Goal: Information Seeking & Learning: Learn about a topic

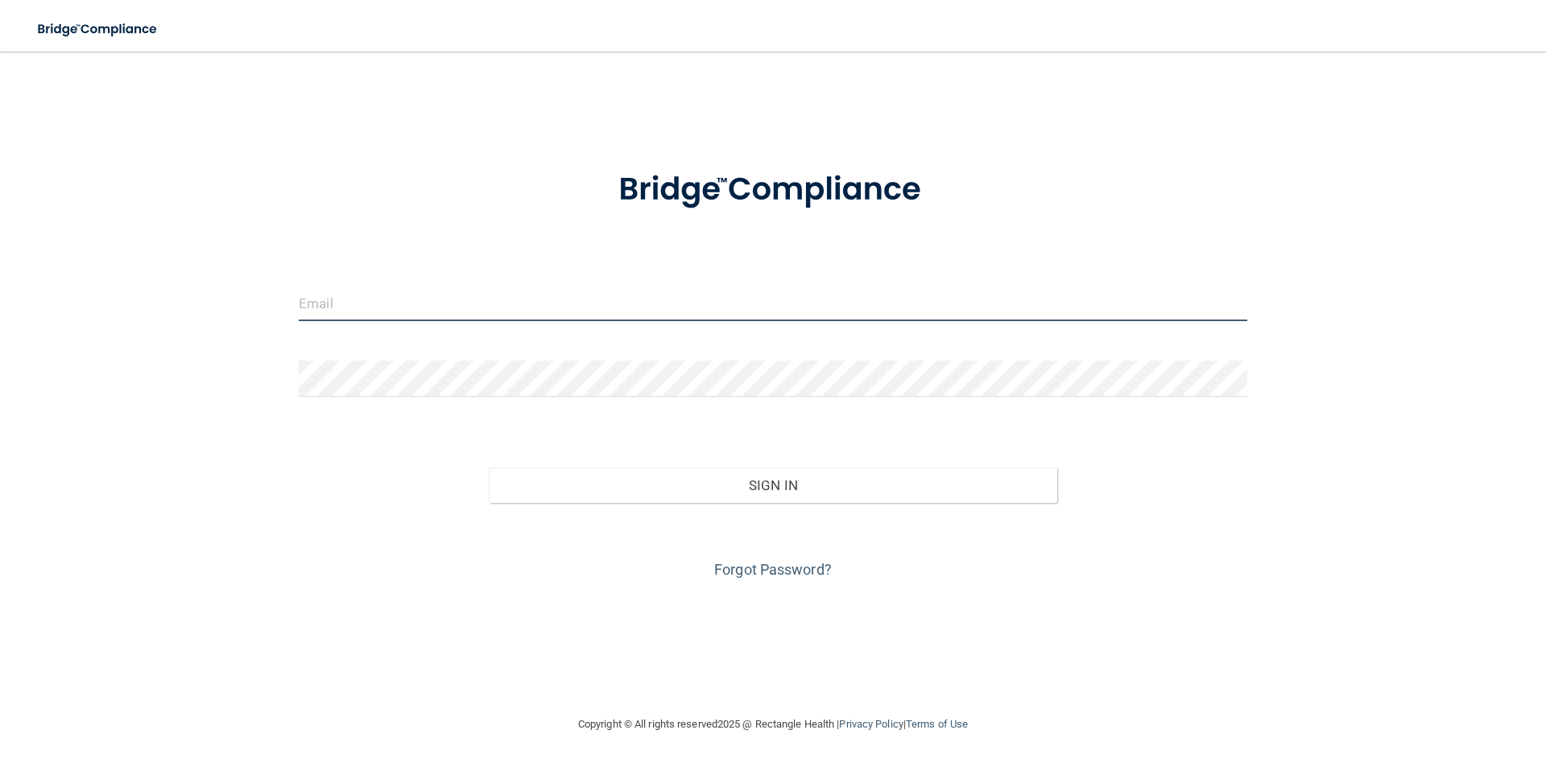
click at [426, 314] on input "email" at bounding box center [773, 303] width 948 height 36
type input "[DOMAIN_NAME][EMAIL_ADDRESS][DOMAIN_NAME]"
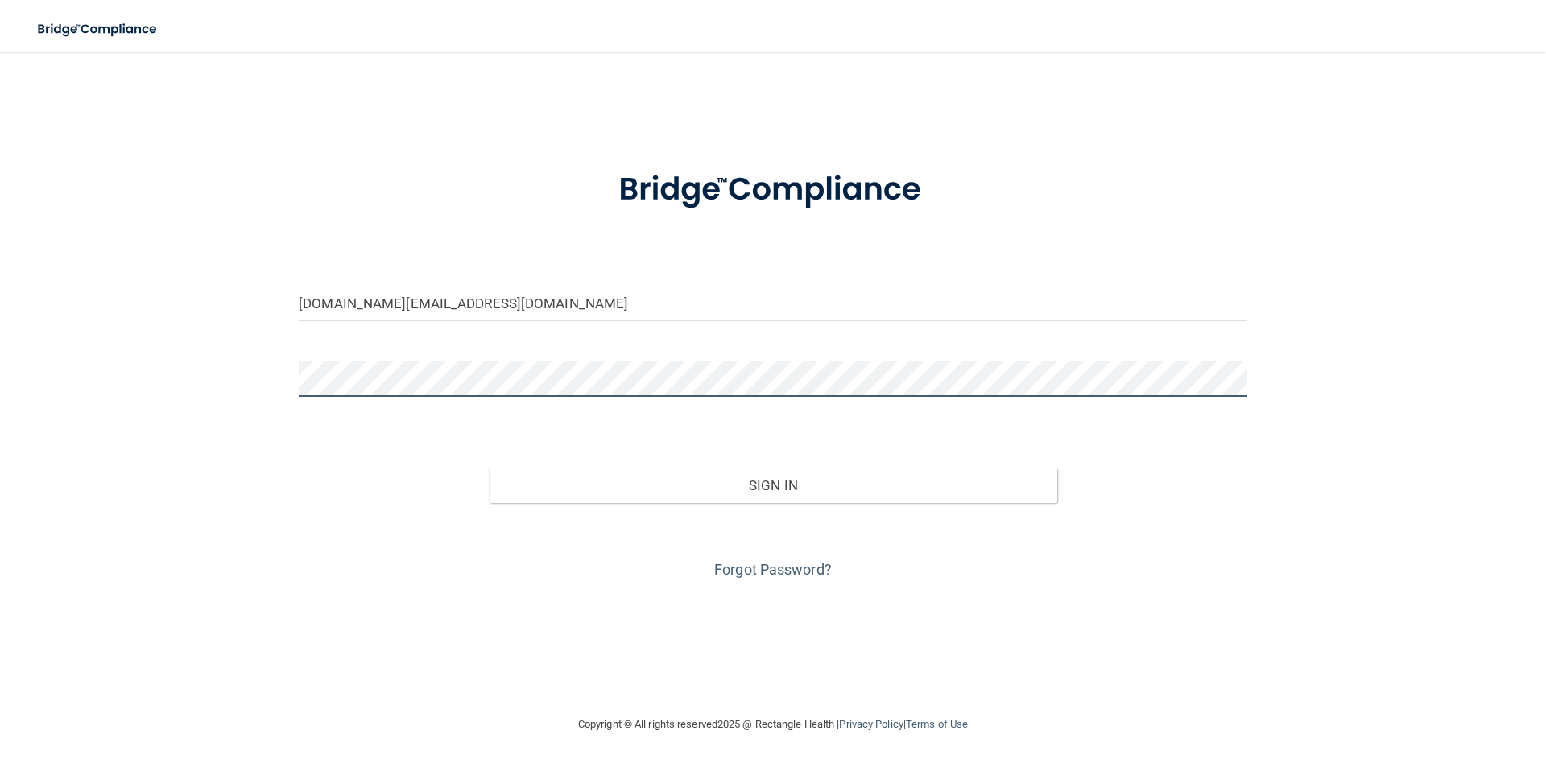
click at [489, 468] on button "Sign In" at bounding box center [773, 485] width 569 height 35
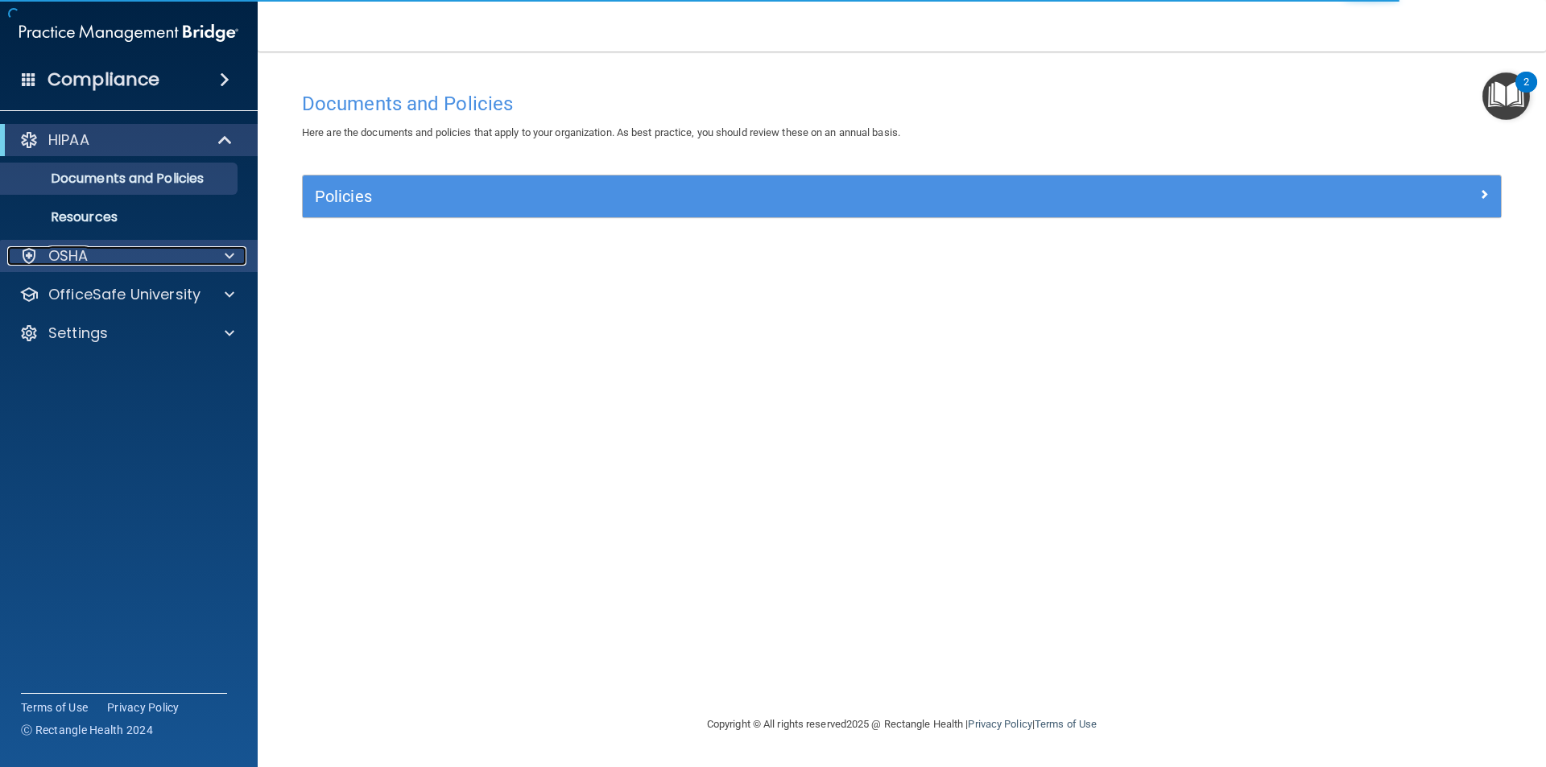
click at [134, 257] on div "OSHA" at bounding box center [107, 255] width 200 height 19
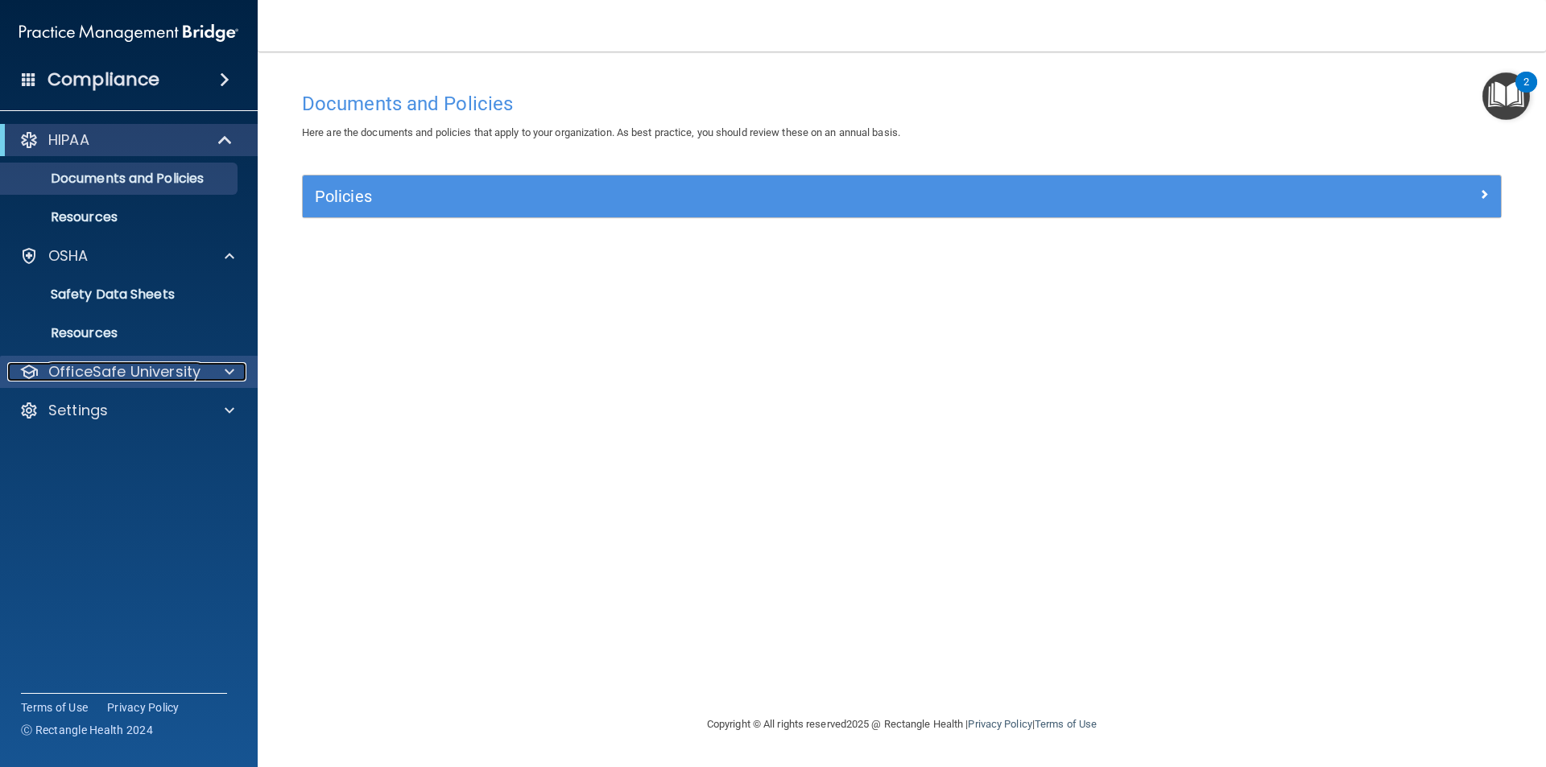
click at [151, 377] on p "OfficeSafe University" at bounding box center [124, 371] width 152 height 19
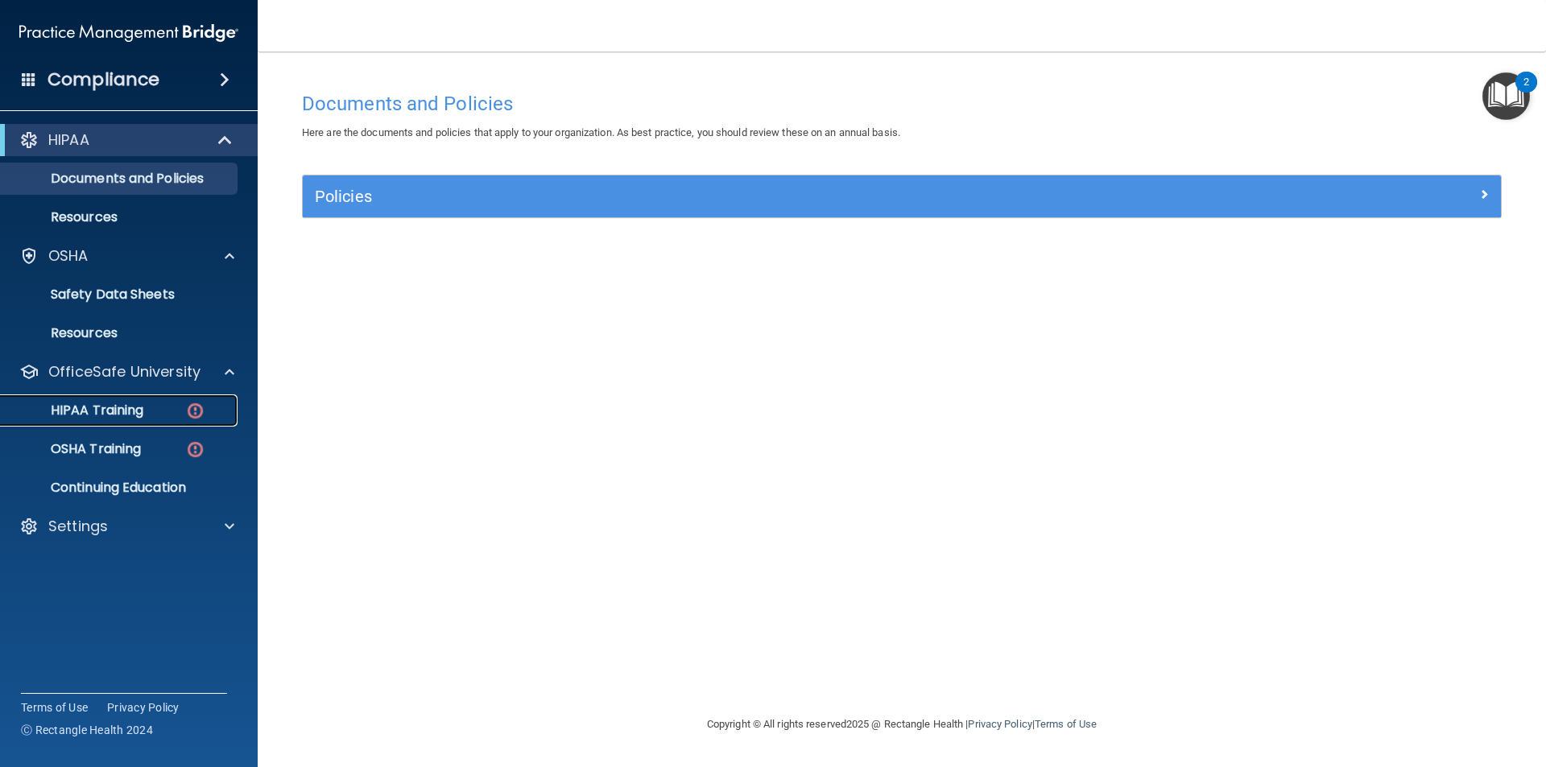
click at [156, 411] on div "HIPAA Training" at bounding box center [120, 410] width 220 height 16
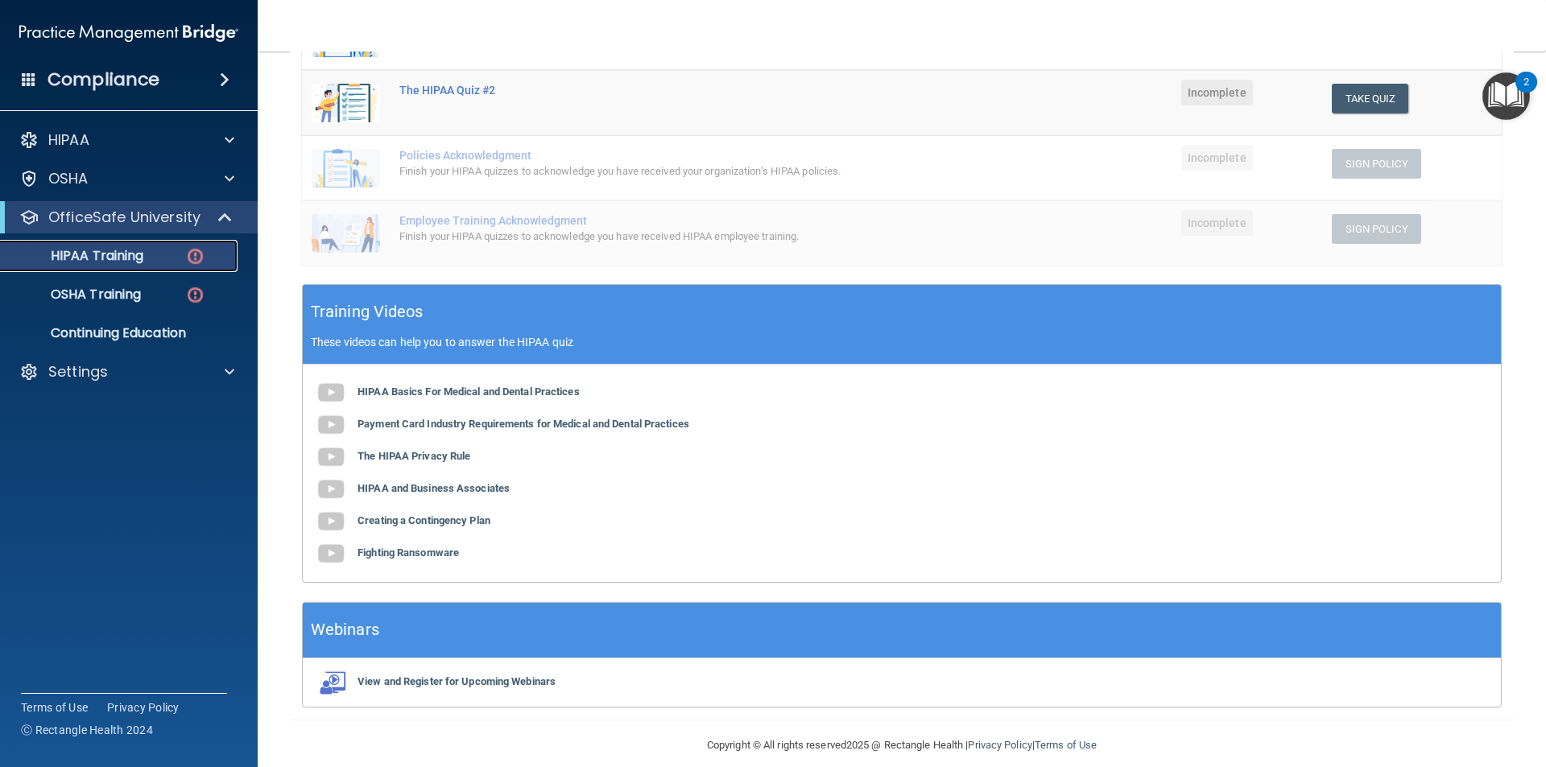
scroll to position [361, 0]
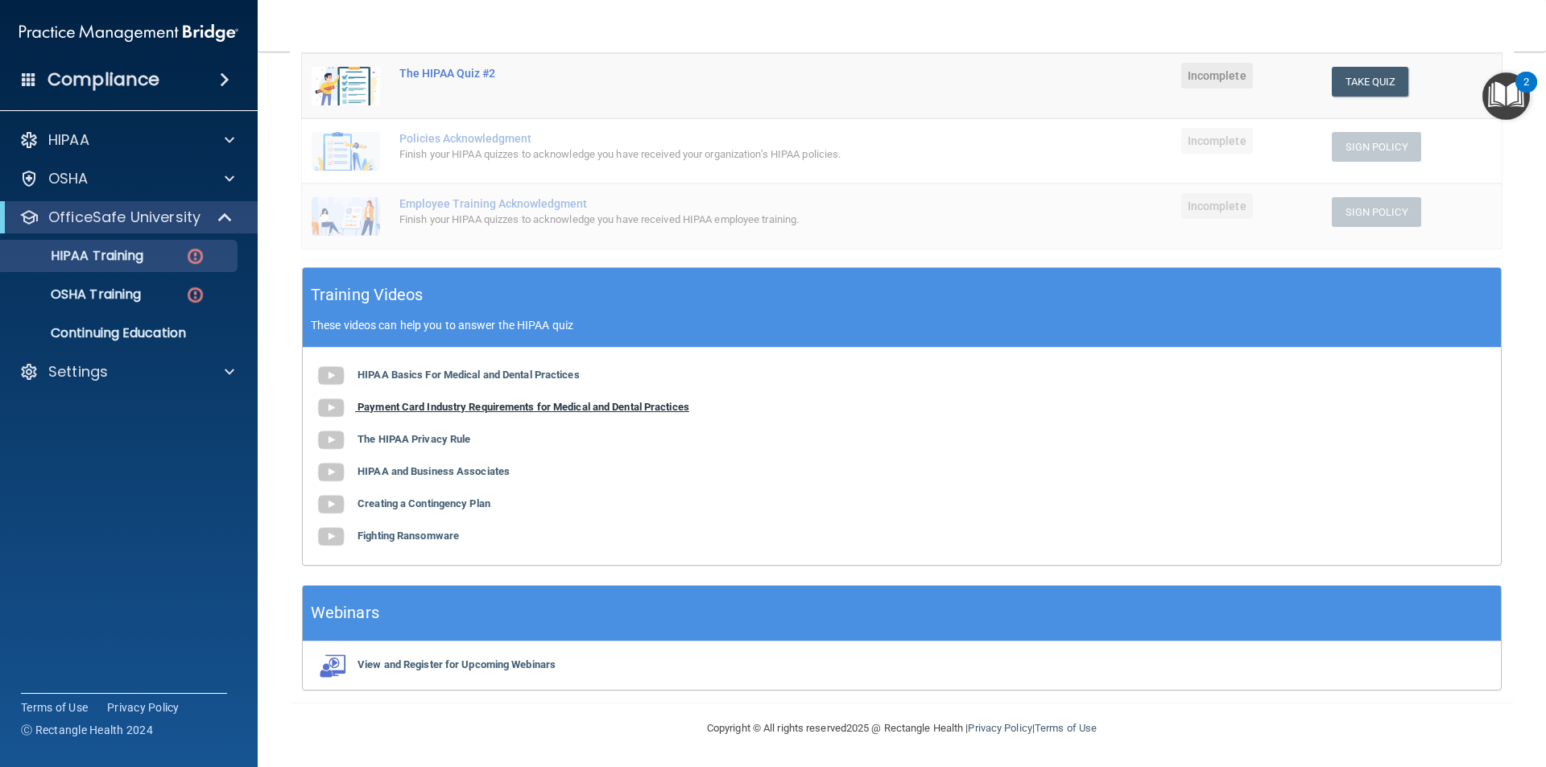
drag, startPoint x: 461, startPoint y: 410, endPoint x: 425, endPoint y: 411, distance: 36.2
click at [425, 411] on b "Payment Card Industry Requirements for Medical and Dental Practices" at bounding box center [523, 407] width 332 height 12
click at [437, 440] on b "The HIPAA Privacy Rule" at bounding box center [413, 439] width 113 height 12
click at [468, 474] on b "HIPAA and Business Associates" at bounding box center [433, 471] width 152 height 12
click at [431, 506] on b "Creating a Contingency Plan" at bounding box center [423, 503] width 133 height 12
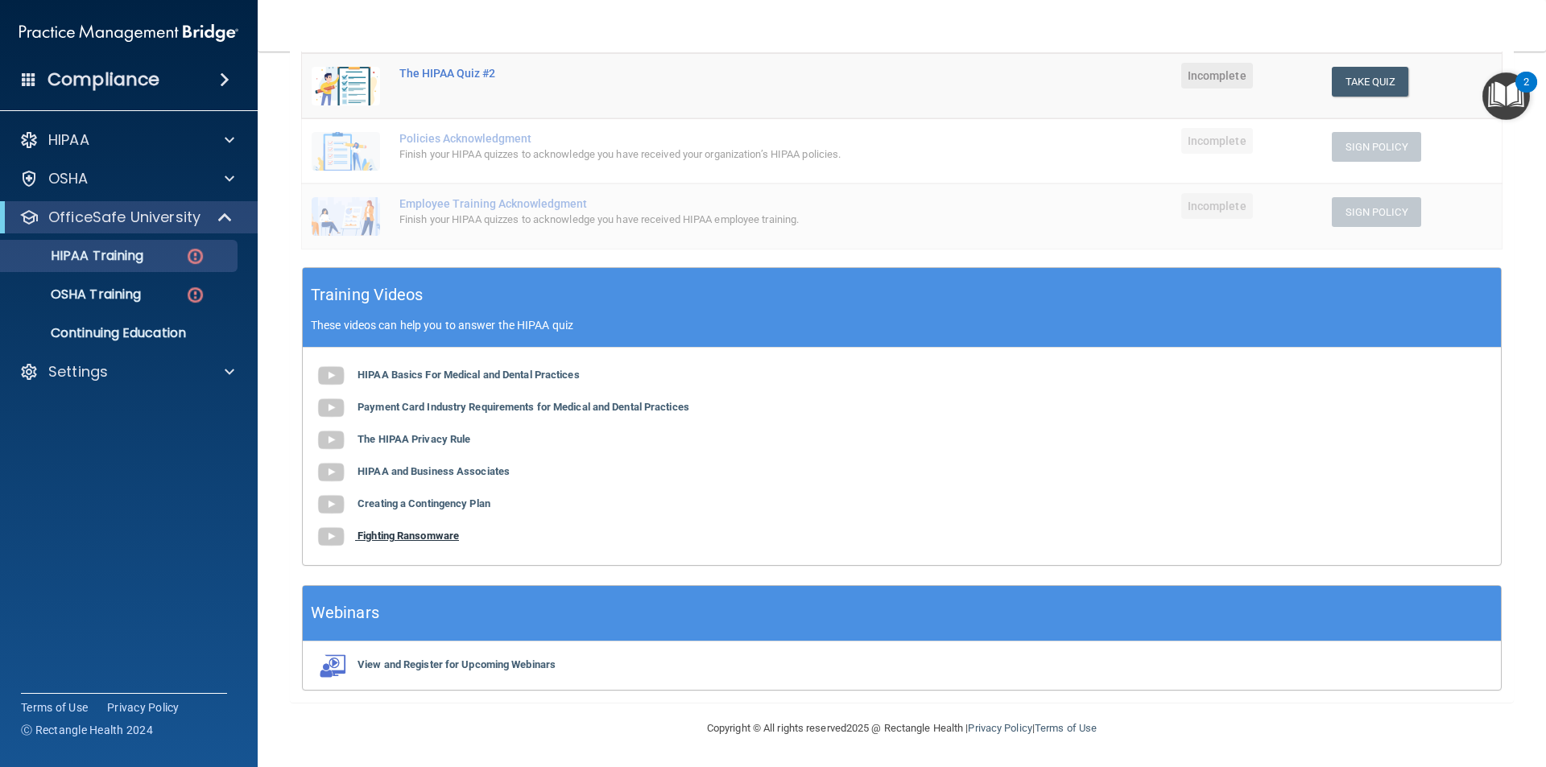
click at [432, 536] on b "Fighting Ransomware" at bounding box center [407, 536] width 101 height 12
